Goal: Information Seeking & Learning: Learn about a topic

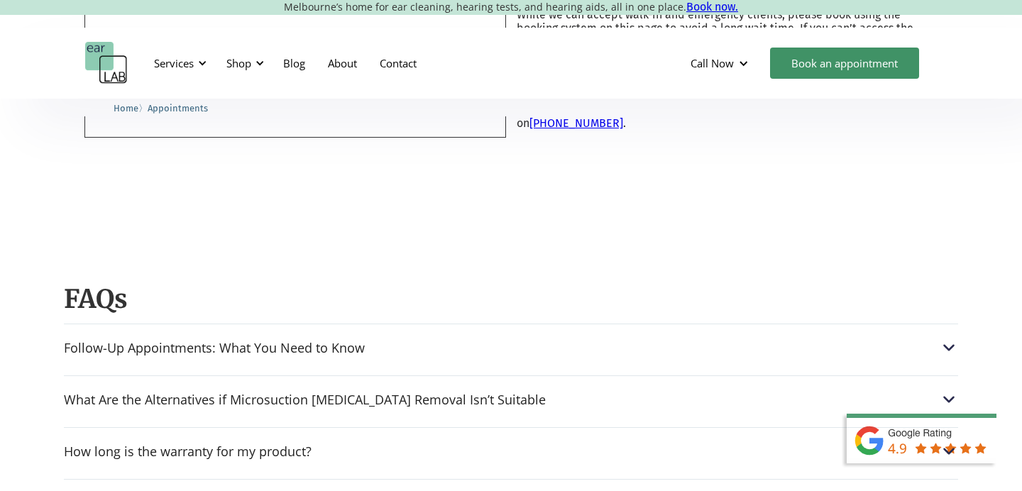
scroll to position [874, 0]
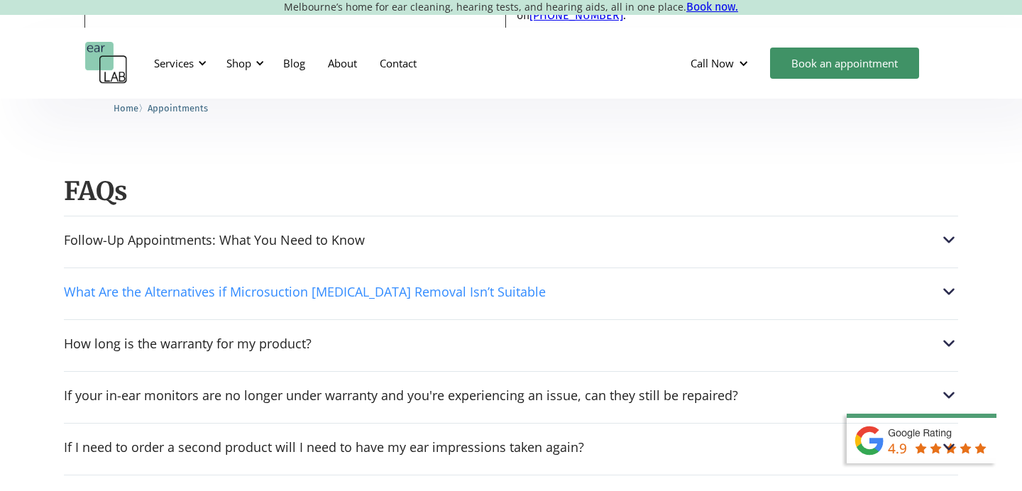
click at [311, 289] on div "What Are the Alternatives if Microsuction [MEDICAL_DATA] Removal Isn’t Suitable" at bounding box center [305, 291] width 482 height 14
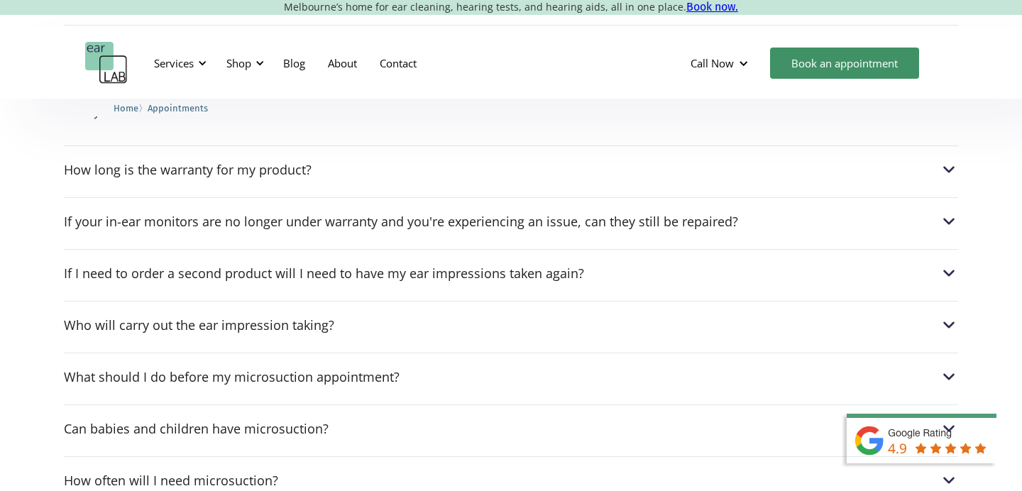
scroll to position [1129, 0]
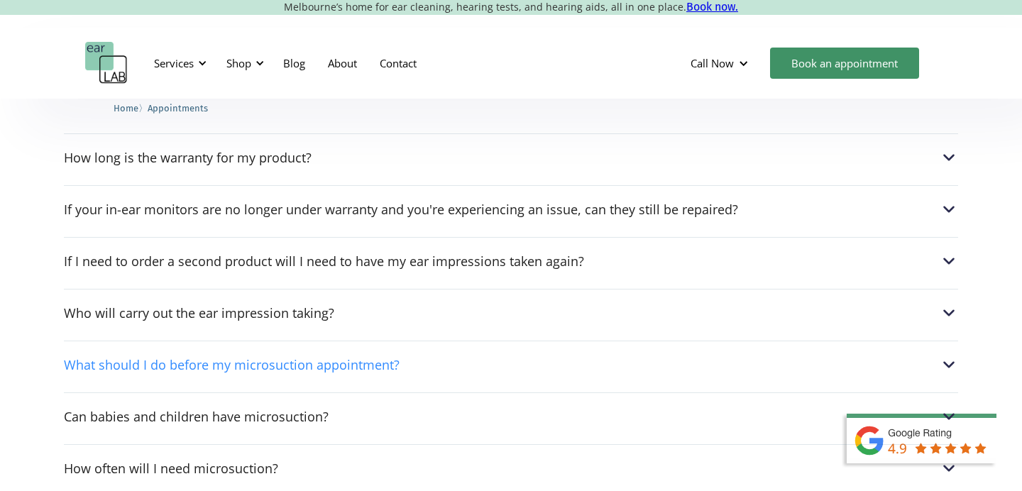
click at [297, 358] on div "What should I do before my microsuction appointment?" at bounding box center [232, 365] width 336 height 14
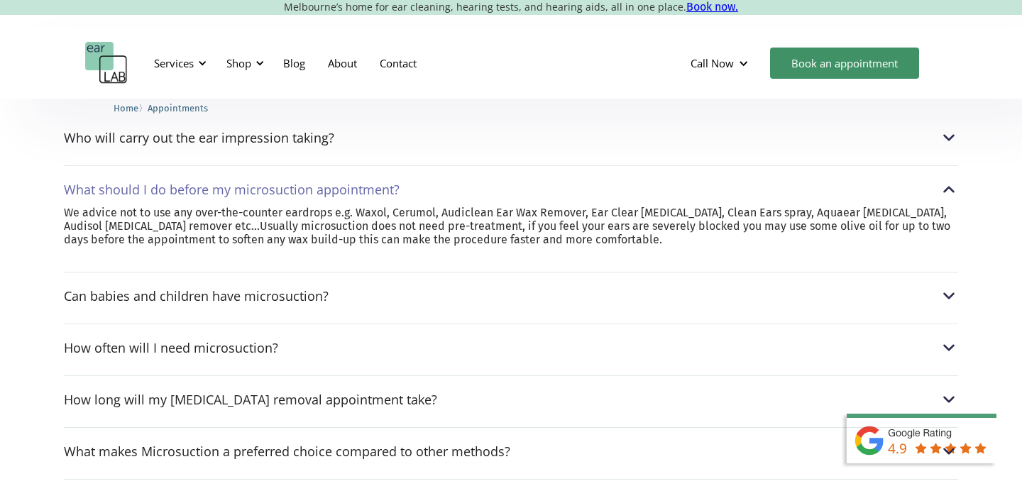
scroll to position [1237, 0]
click at [307, 348] on div "How often will I need microsuction?" at bounding box center [511, 346] width 894 height 18
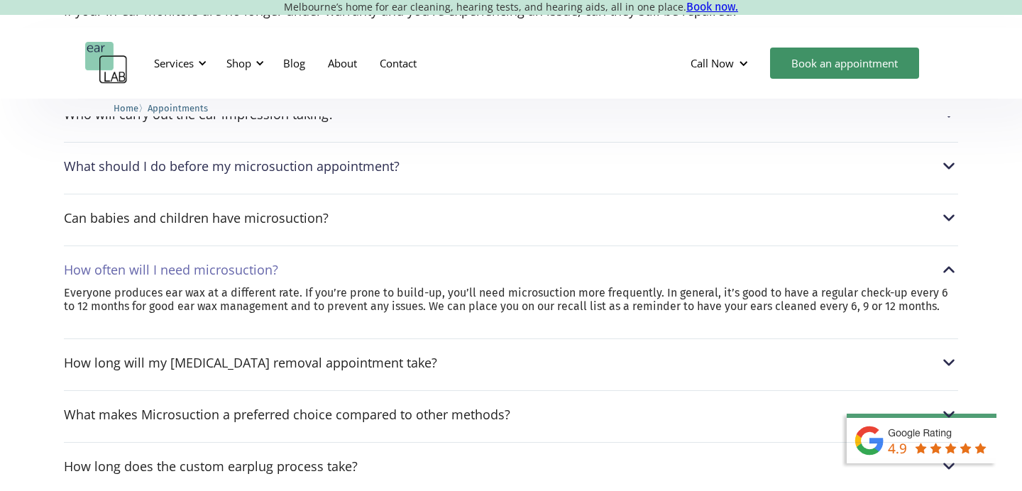
scroll to position [1305, 0]
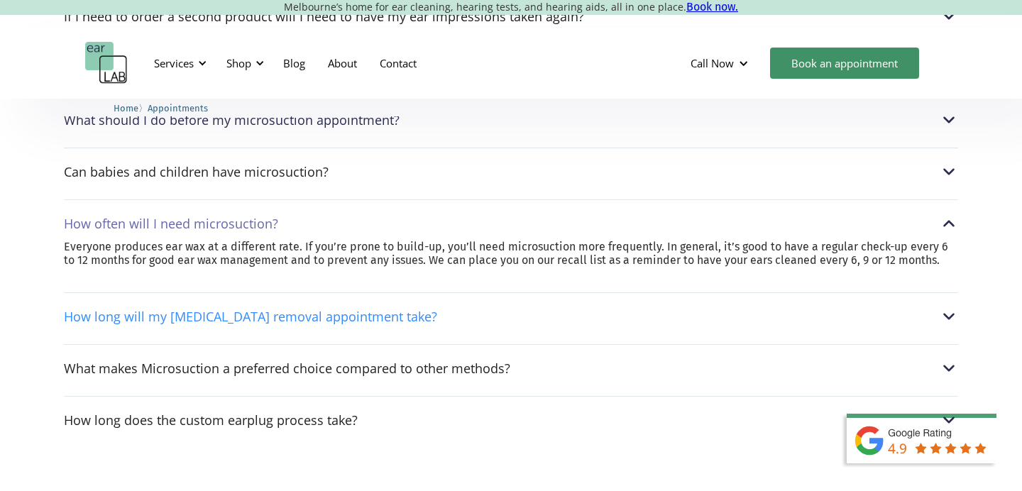
click at [311, 313] on div "How long will my [MEDICAL_DATA] removal appointment take?" at bounding box center [250, 316] width 373 height 14
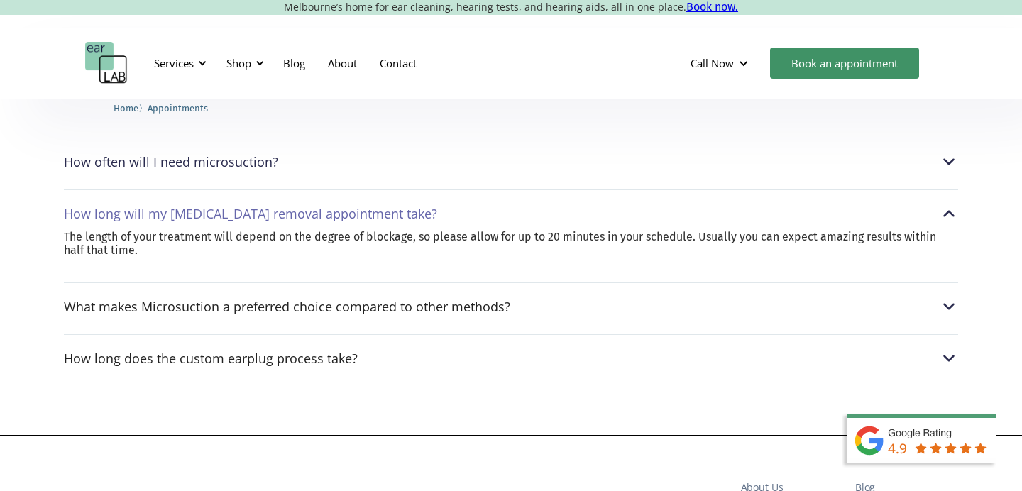
scroll to position [1367, 0]
click at [311, 316] on div "What makes Microsuction a preferred choice compared to other methods? Most GPs …" at bounding box center [511, 302] width 894 height 40
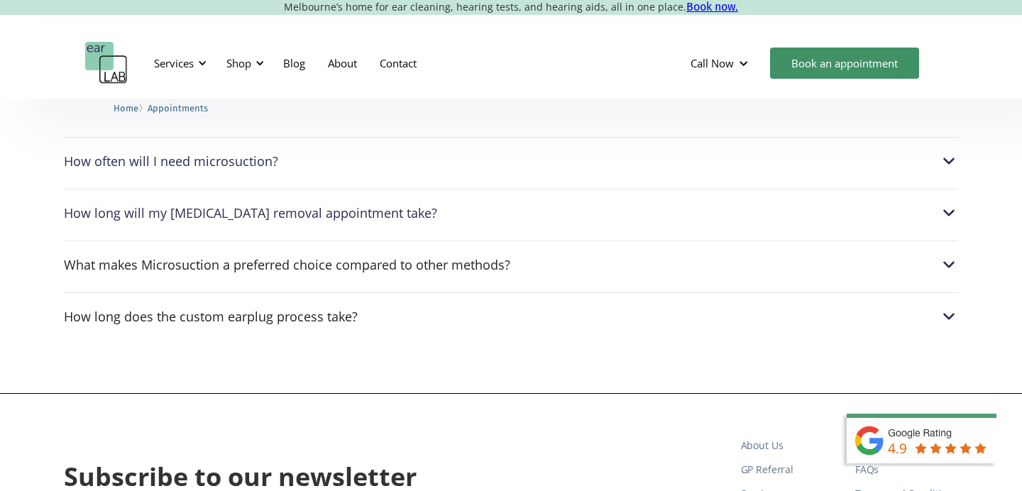
click at [311, 288] on div "Follow-Up Appointments: What You Need to Know If your Audiologist recommends a …" at bounding box center [511, 28] width 894 height 610
click at [309, 279] on div "What makes Microsuction a preferred choice compared to other methods? Most GPs …" at bounding box center [511, 261] width 894 height 40
click at [309, 277] on div "What makes Microsuction a preferred choice compared to other methods? Most GPs …" at bounding box center [511, 261] width 894 height 40
click at [294, 310] on div "How long does the custom earplug process take?" at bounding box center [211, 316] width 294 height 14
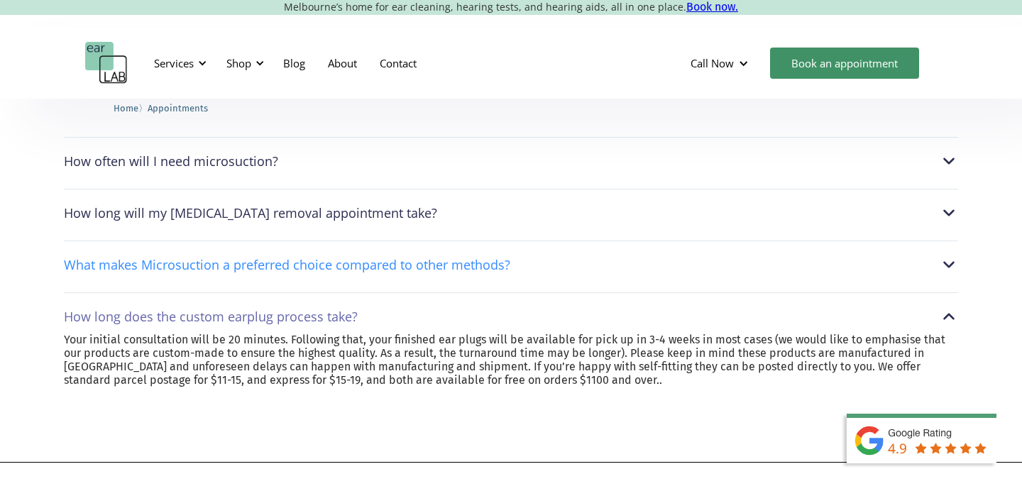
click at [304, 267] on div "What makes Microsuction a preferred choice compared to other methods?" at bounding box center [287, 265] width 446 height 14
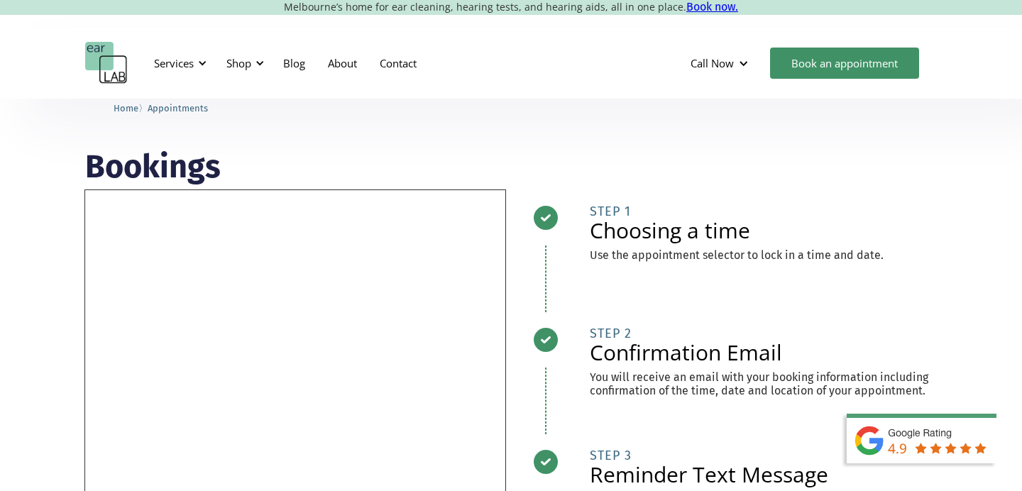
scroll to position [106, 0]
